Goal: Task Accomplishment & Management: Complete application form

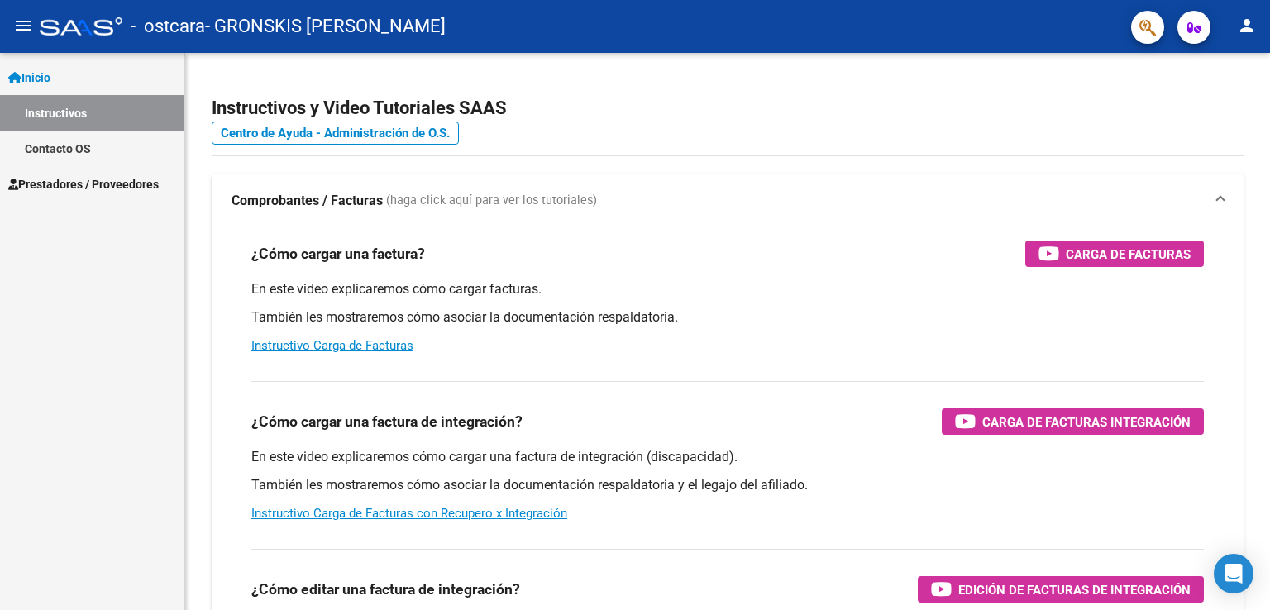
click at [90, 119] on link "Instructivos" at bounding box center [92, 113] width 184 height 36
click at [88, 183] on span "Prestadores / Proveedores" at bounding box center [83, 184] width 150 height 18
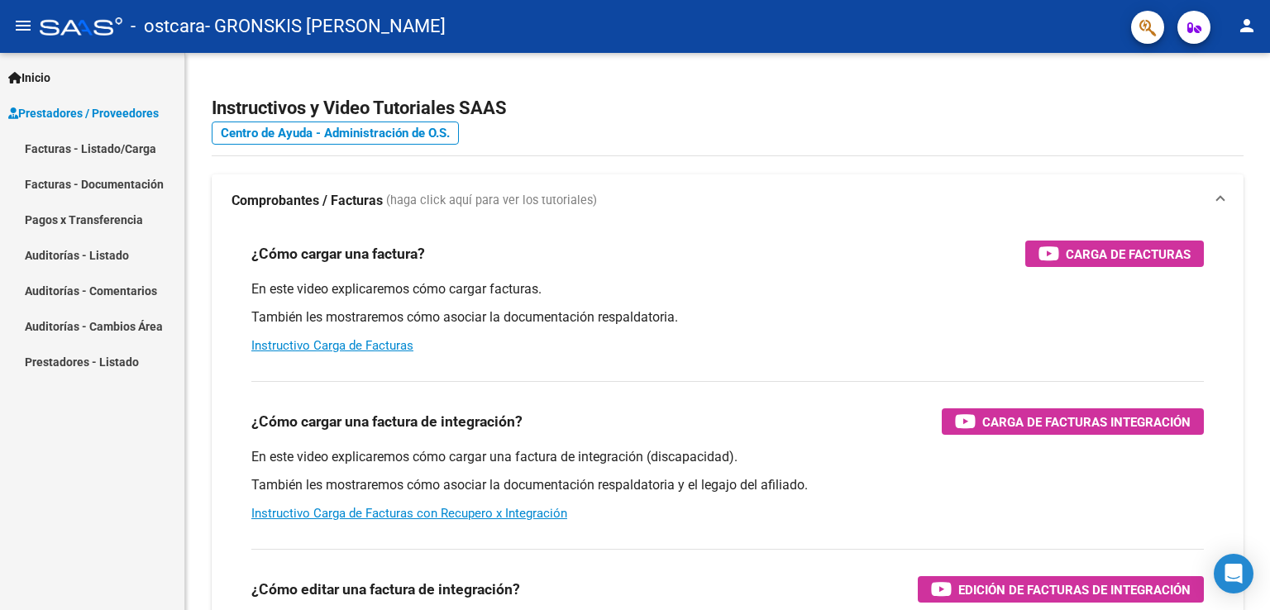
click at [132, 113] on span "Prestadores / Proveedores" at bounding box center [83, 113] width 150 height 18
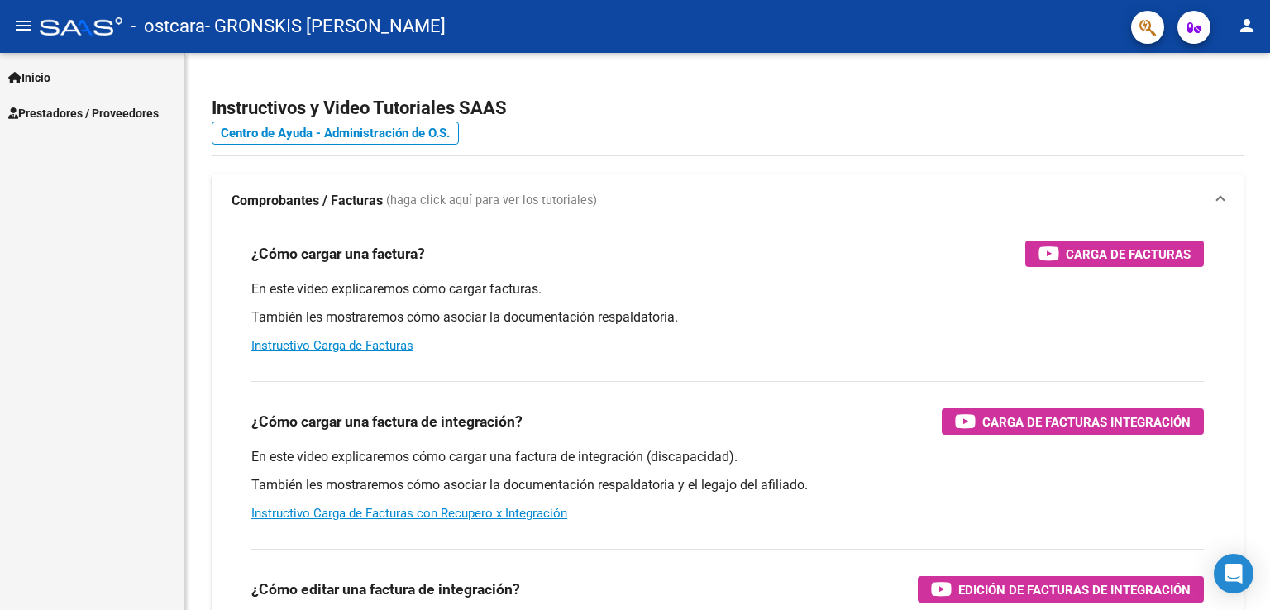
click at [126, 112] on span "Prestadores / Proveedores" at bounding box center [83, 113] width 150 height 18
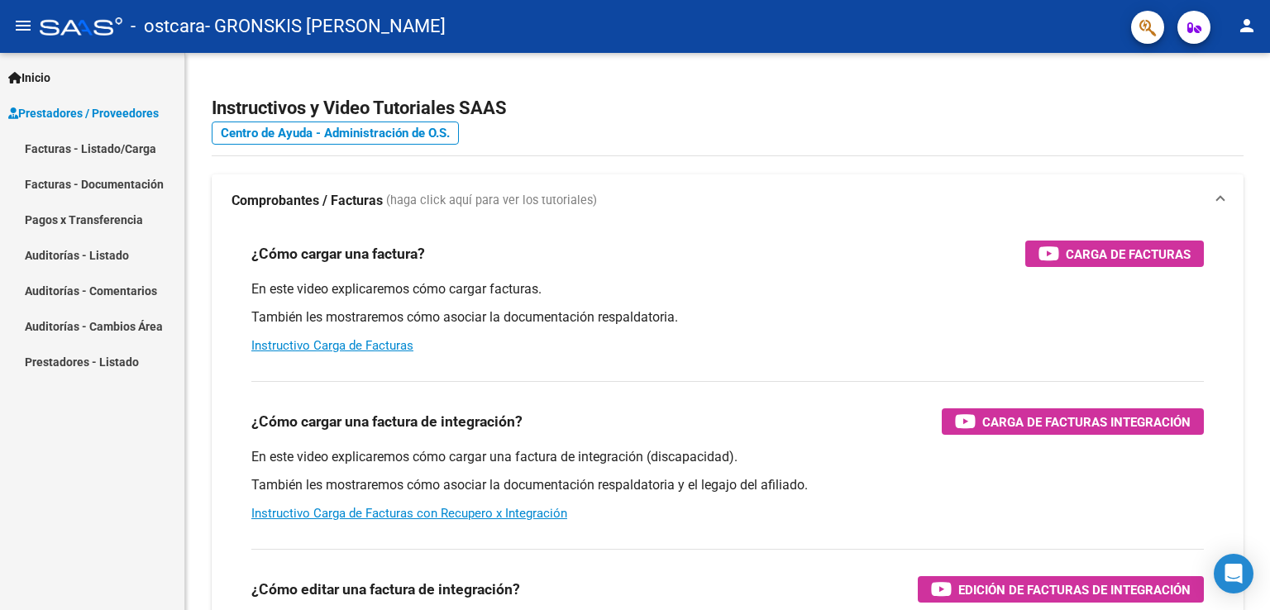
click at [119, 146] on link "Facturas - Listado/Carga" at bounding box center [92, 149] width 184 height 36
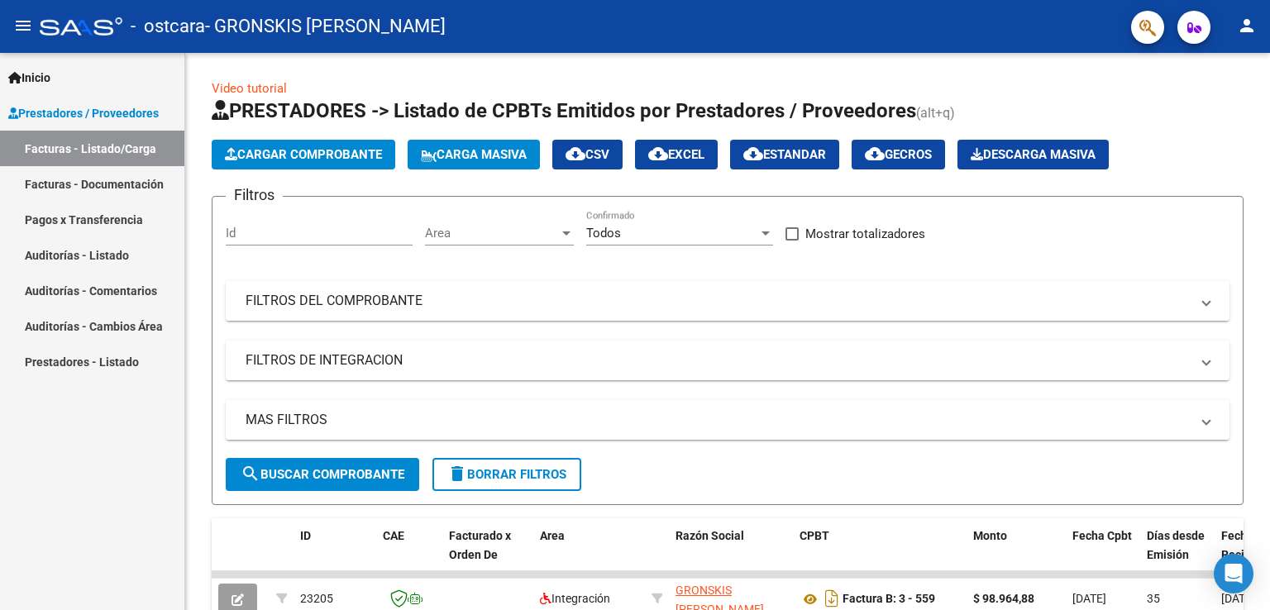
click at [324, 147] on span "Cargar Comprobante" at bounding box center [303, 154] width 157 height 15
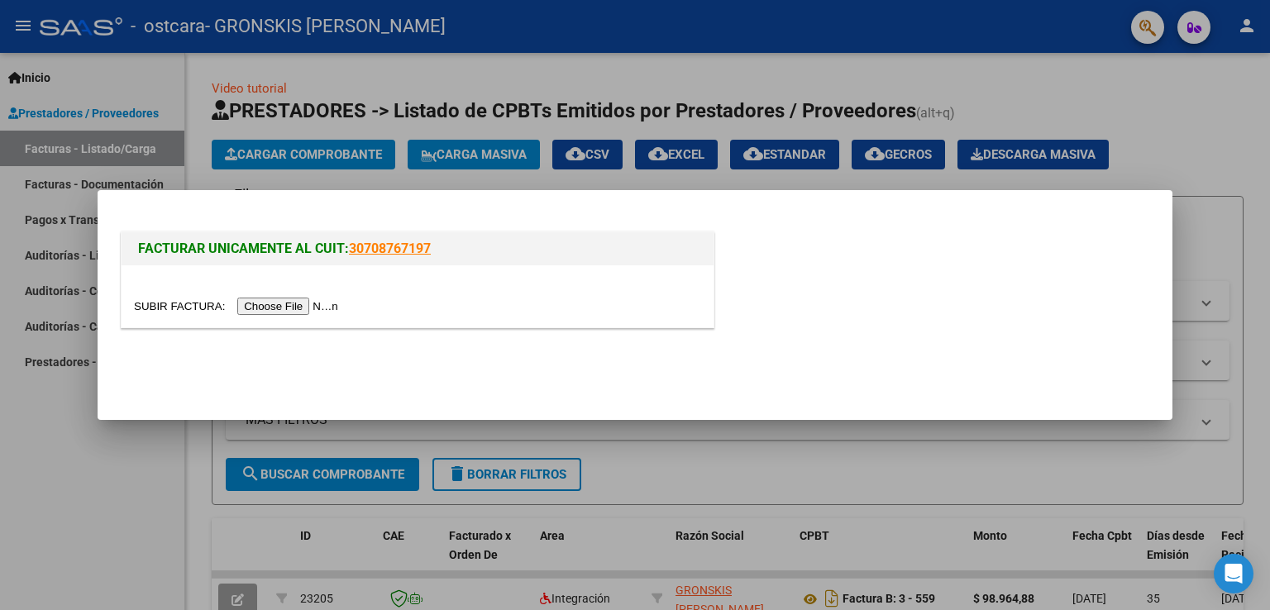
click at [312, 312] on input "file" at bounding box center [238, 306] width 209 height 17
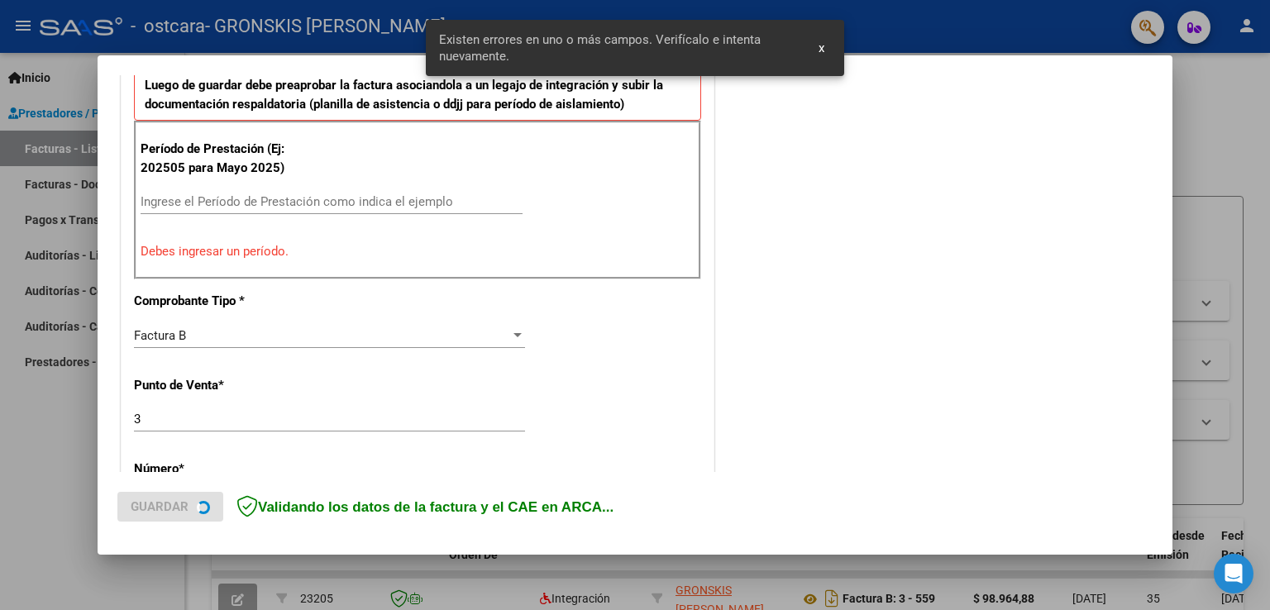
scroll to position [498, 0]
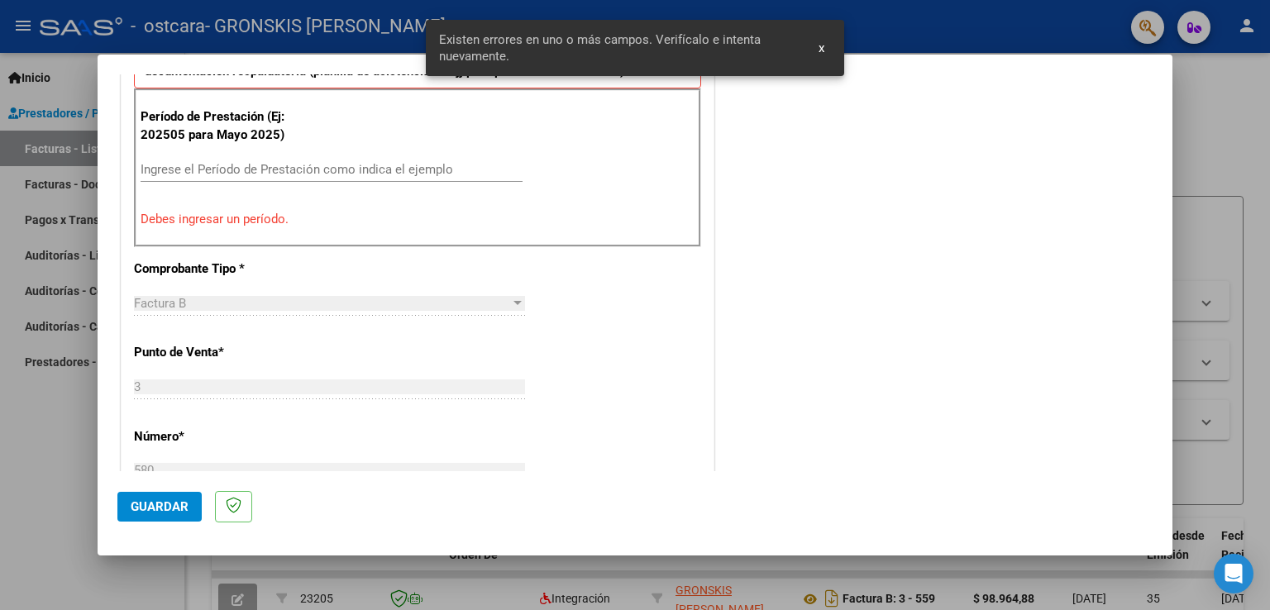
click at [415, 162] on input "Ingrese el Período de Prestación como indica el ejemplo" at bounding box center [332, 169] width 382 height 15
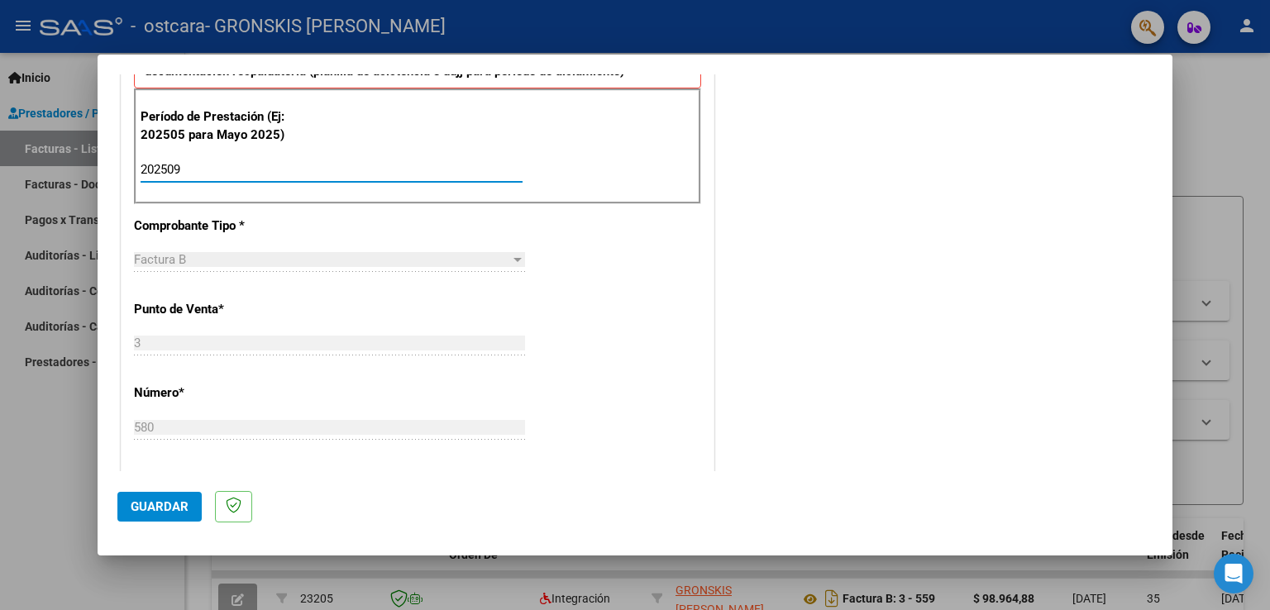
scroll to position [661, 0]
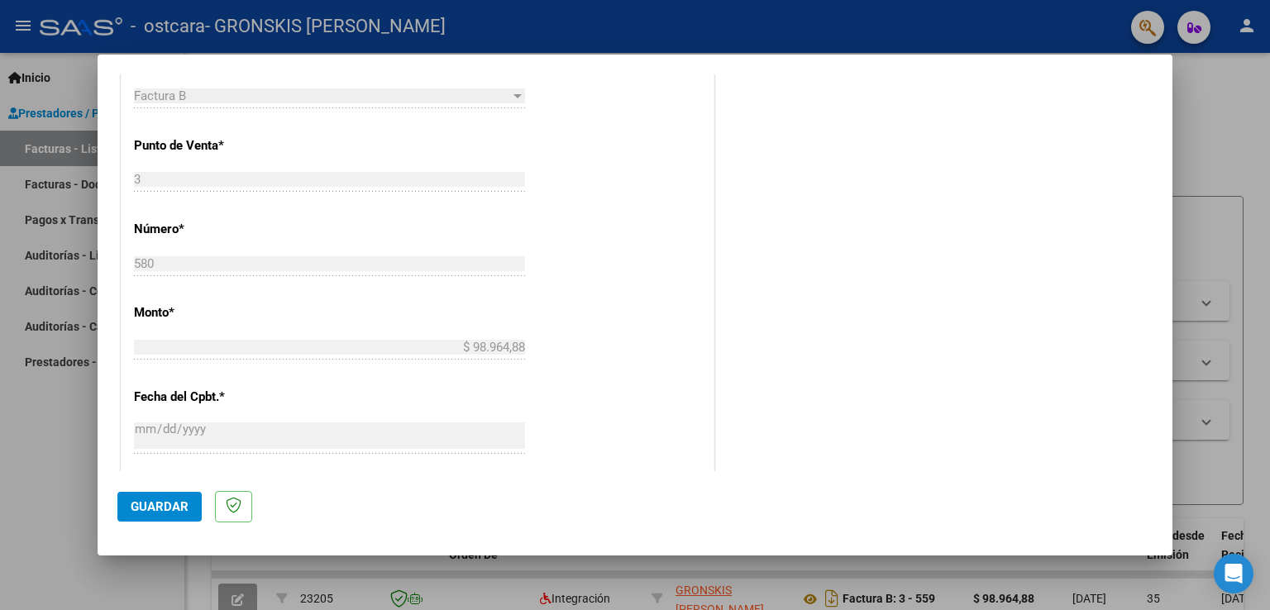
type input "202509"
click at [167, 504] on span "Guardar" at bounding box center [160, 506] width 58 height 15
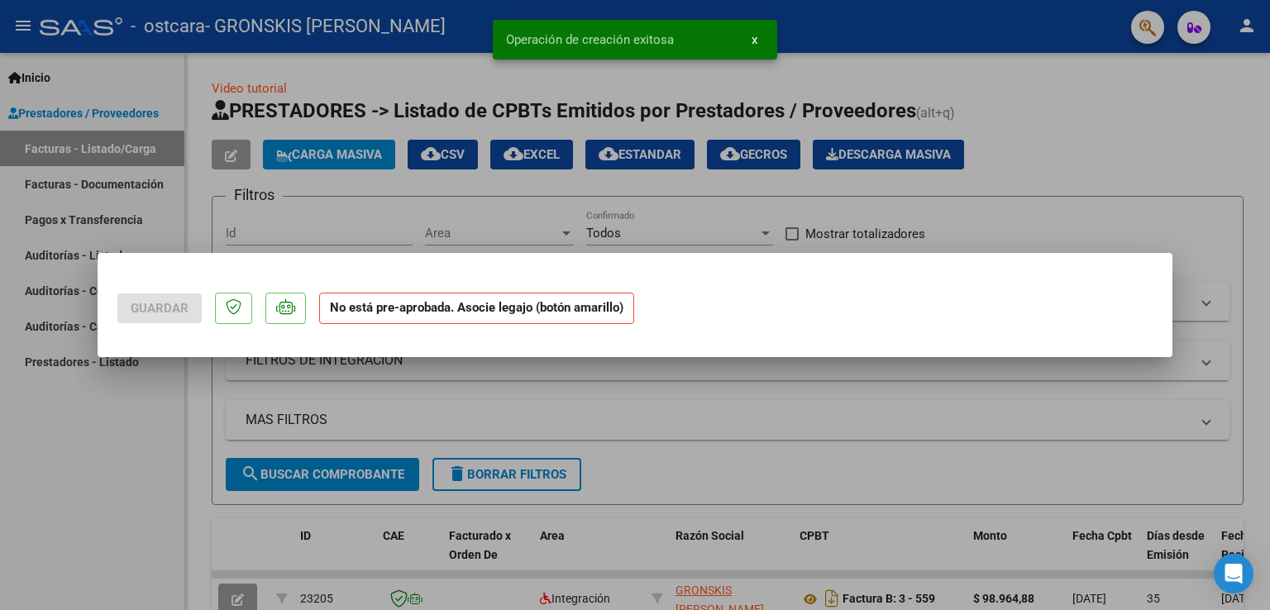
scroll to position [0, 0]
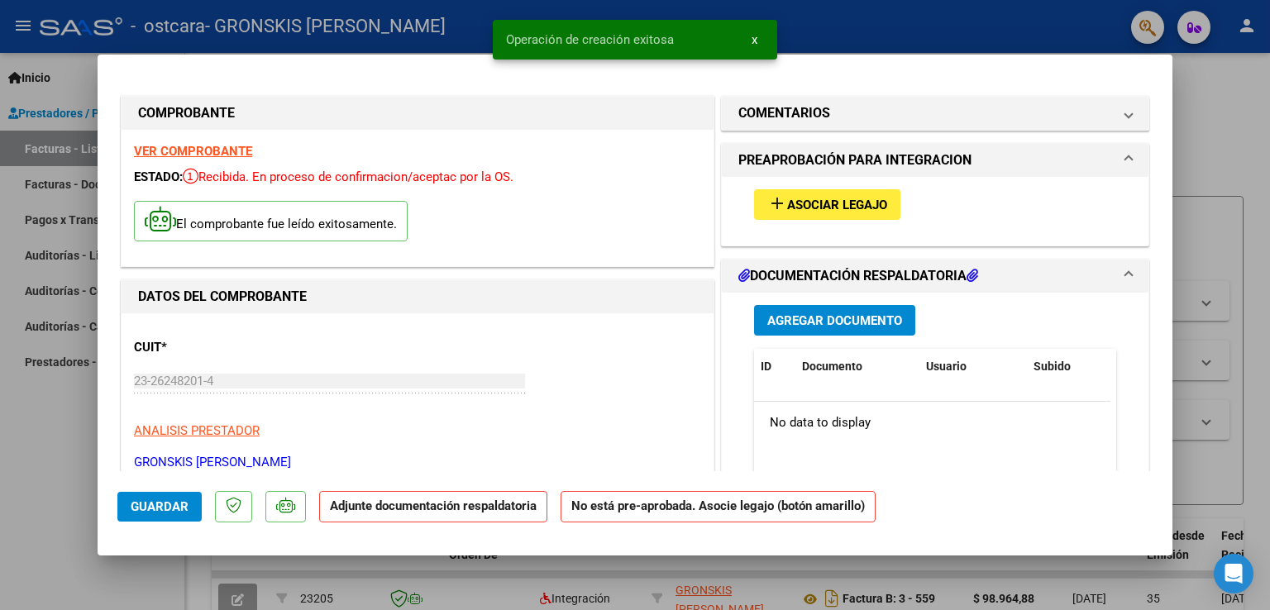
click at [837, 206] on span "Asociar Legajo" at bounding box center [837, 205] width 100 height 15
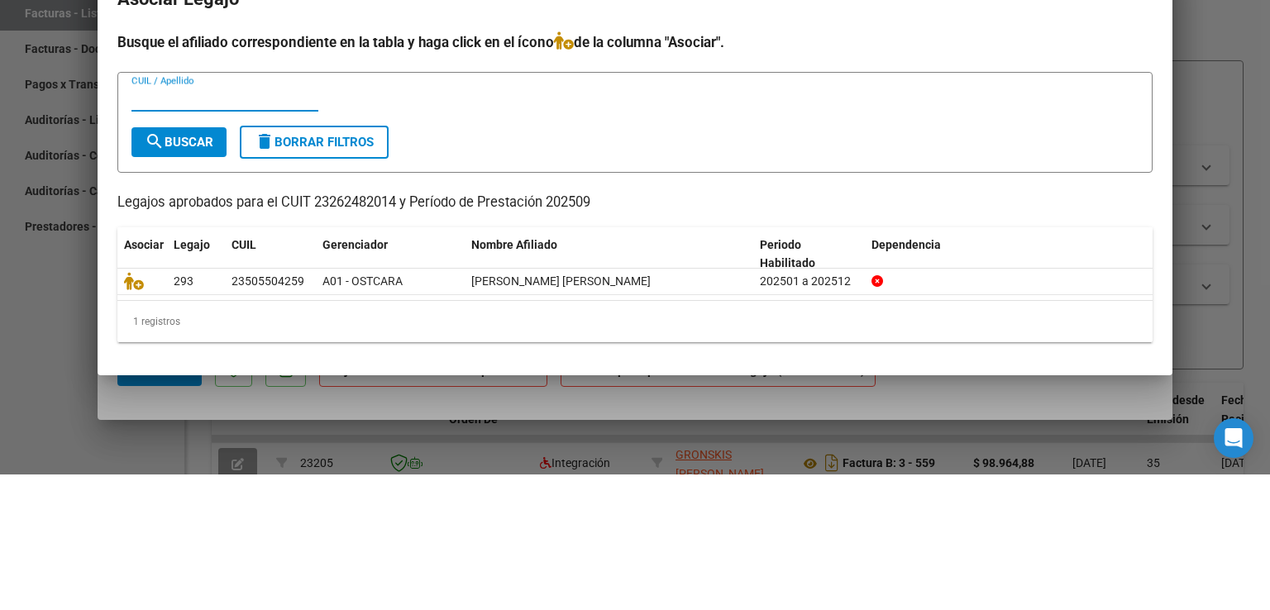
click at [132, 410] on icon at bounding box center [134, 417] width 20 height 18
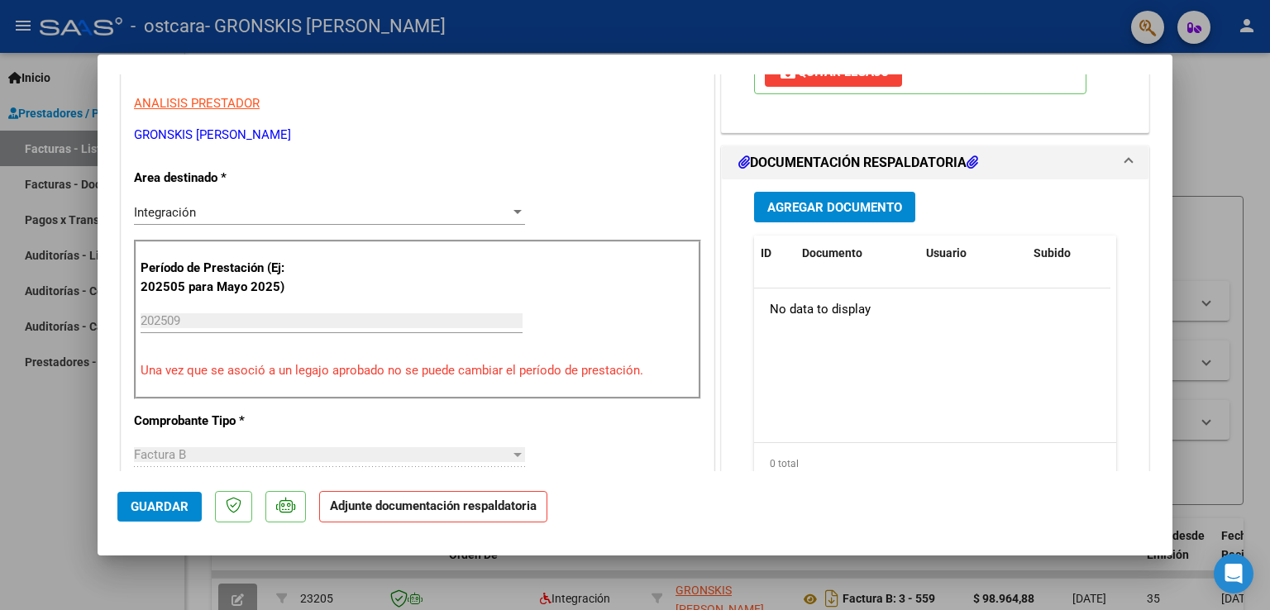
scroll to position [331, 0]
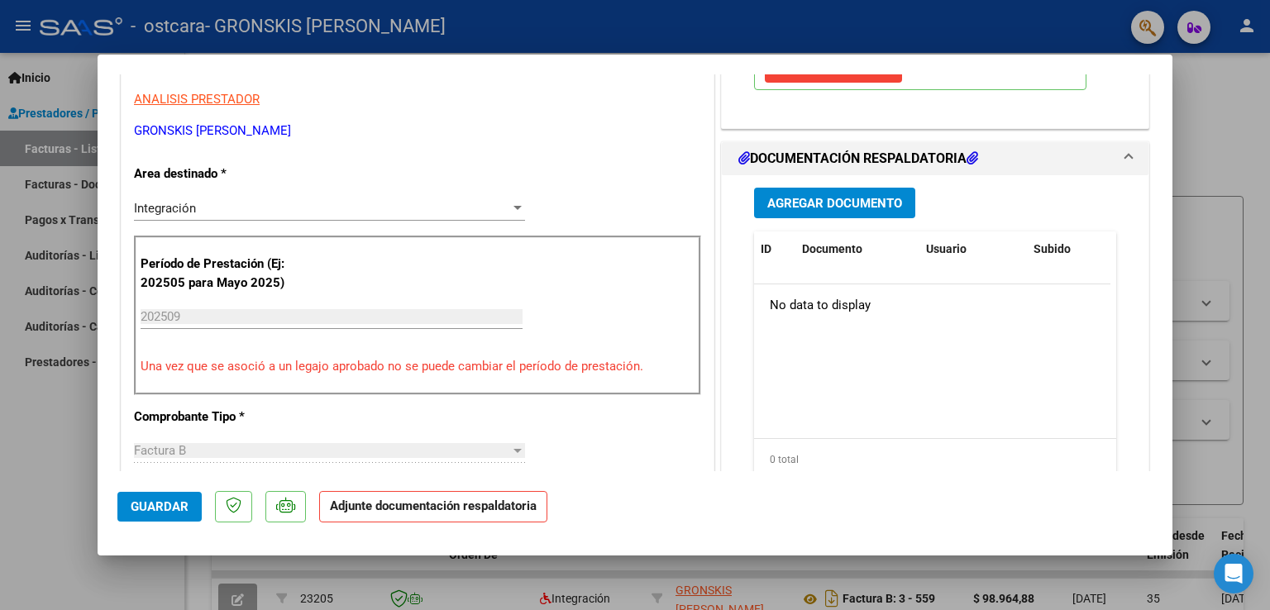
click at [846, 211] on span "Agregar Documento" at bounding box center [834, 203] width 135 height 15
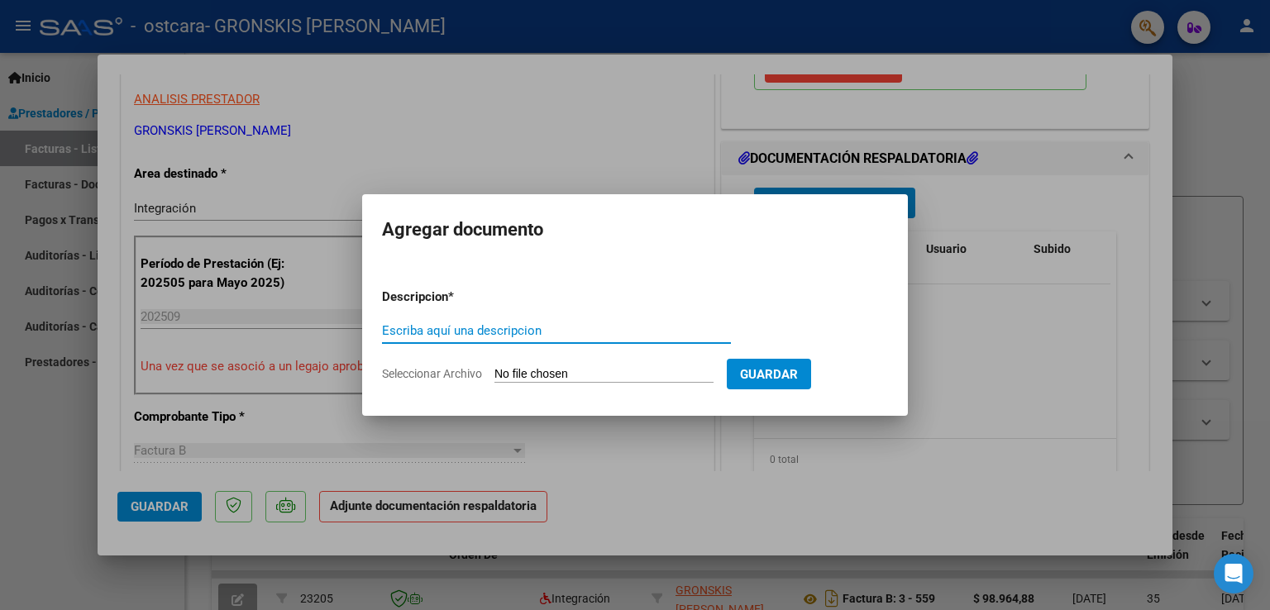
click at [569, 288] on form "Descripcion * Escriba aquí una descripcion Seleccionar Archivo Guardar" at bounding box center [635, 335] width 506 height 121
click at [600, 327] on input "Escriba aquí una descripcion" at bounding box center [556, 330] width 349 height 15
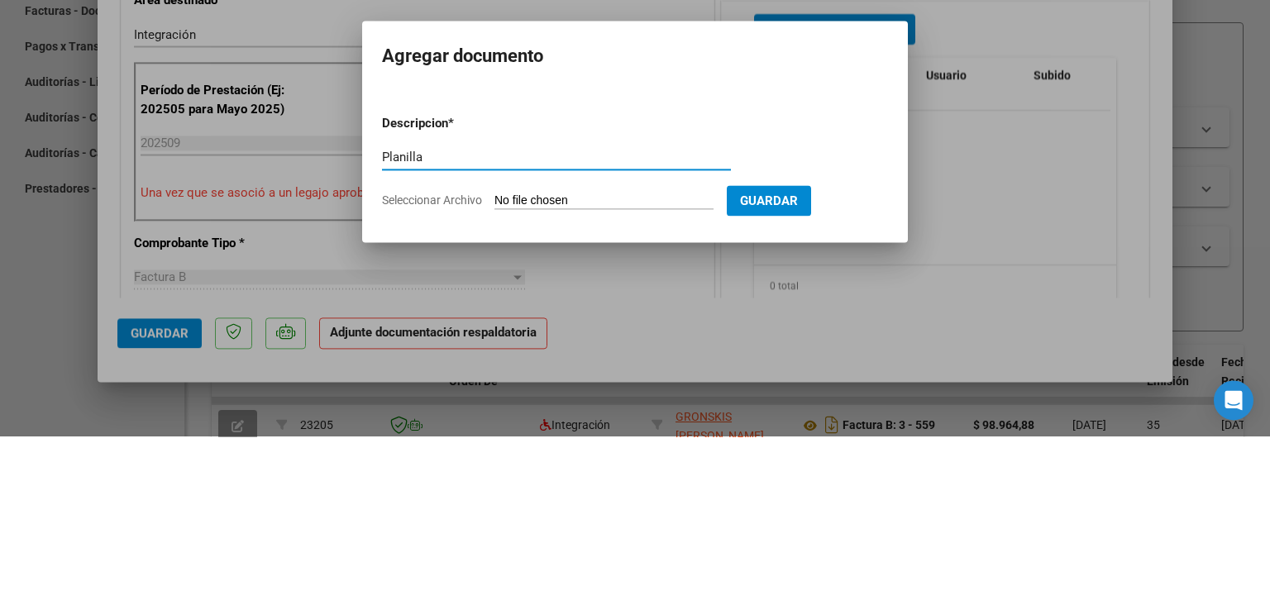
type input "Planilla"
click at [635, 370] on input "Seleccionar Archivo" at bounding box center [603, 375] width 219 height 16
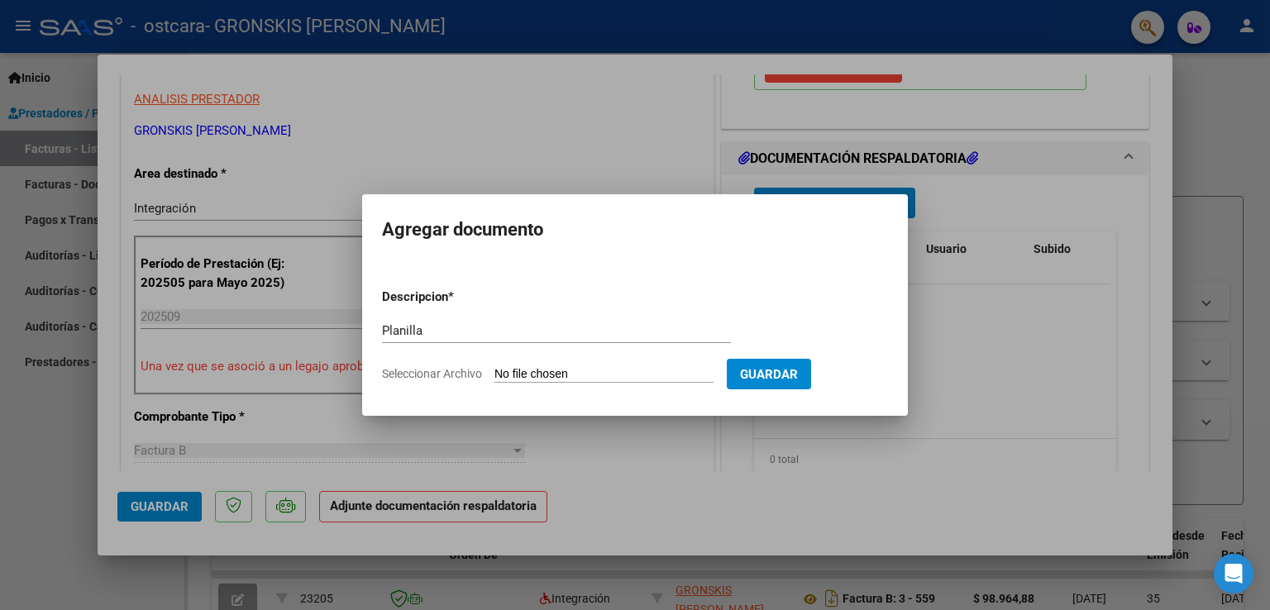
type input "C:\fakepath\[PERSON_NAME].pdf"
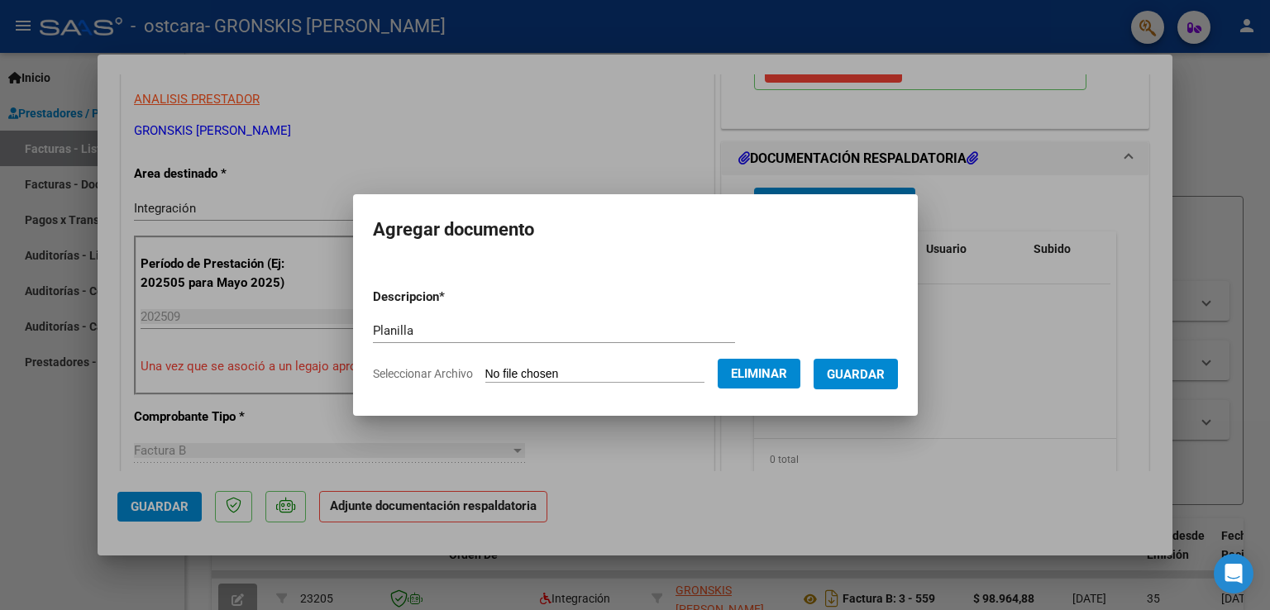
click at [882, 374] on span "Guardar" at bounding box center [856, 374] width 58 height 15
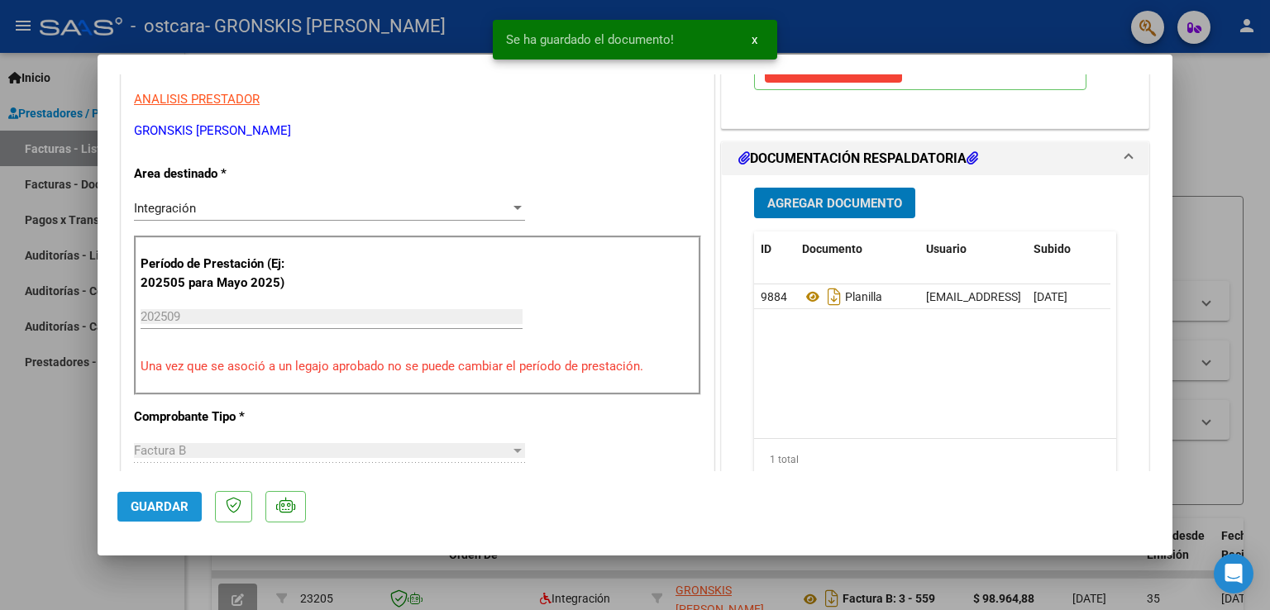
click at [171, 495] on button "Guardar" at bounding box center [159, 507] width 84 height 30
click at [756, 41] on span "x" at bounding box center [754, 39] width 6 height 15
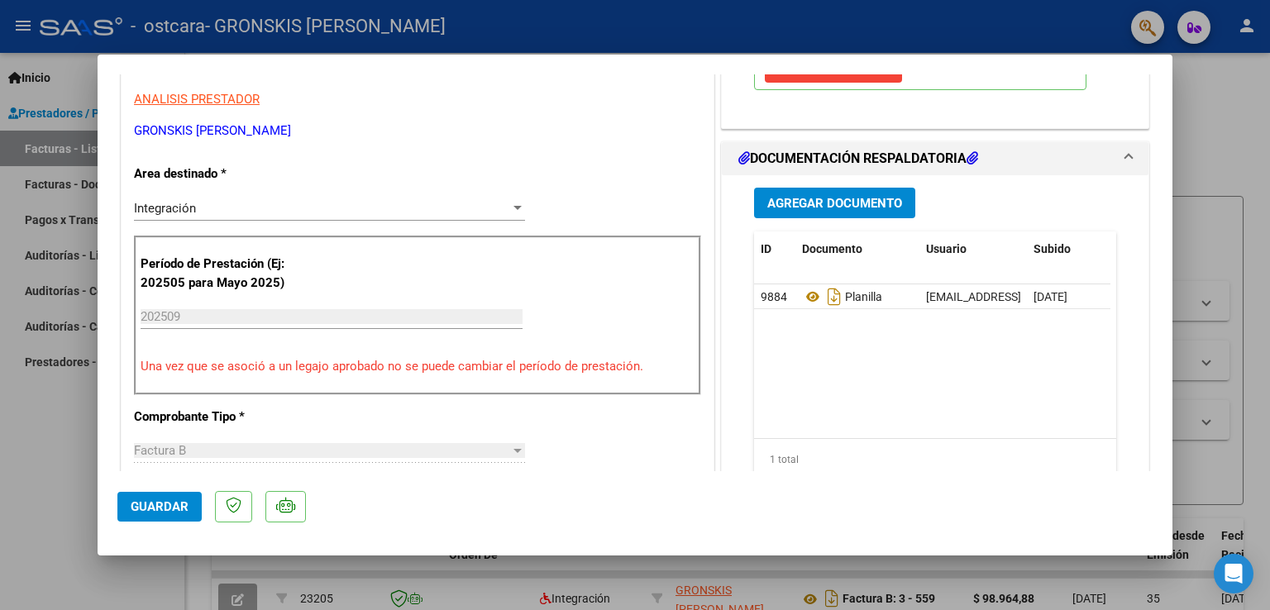
click at [1209, 116] on div at bounding box center [635, 305] width 1270 height 610
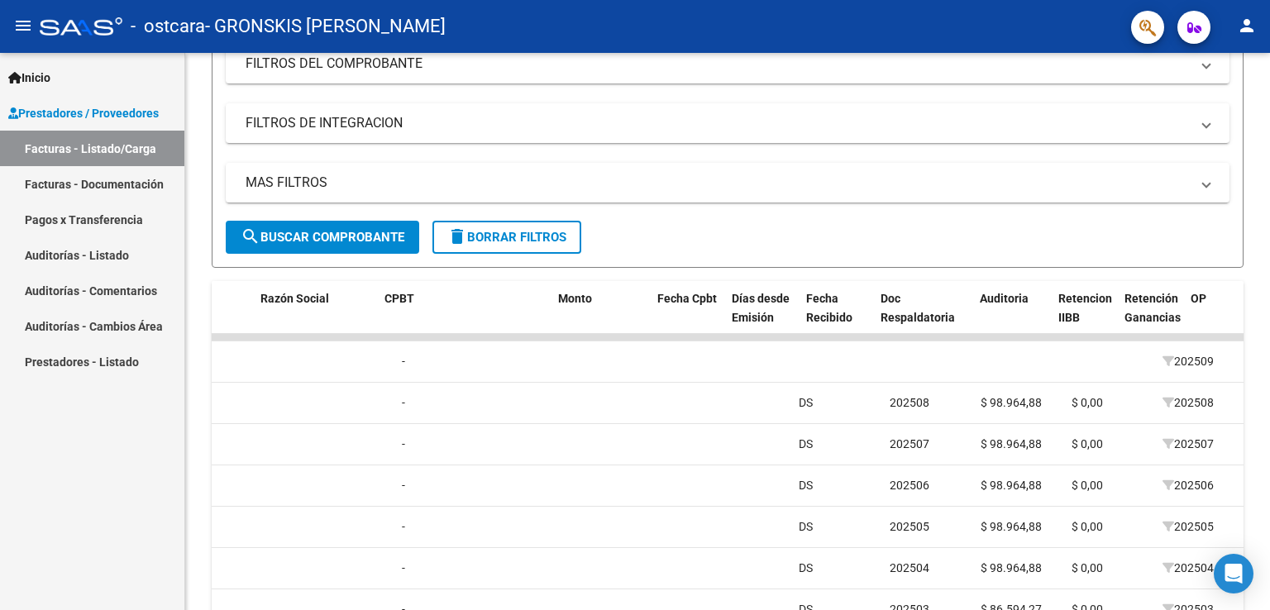
scroll to position [0, 0]
